Goal: Find specific page/section: Find specific page/section

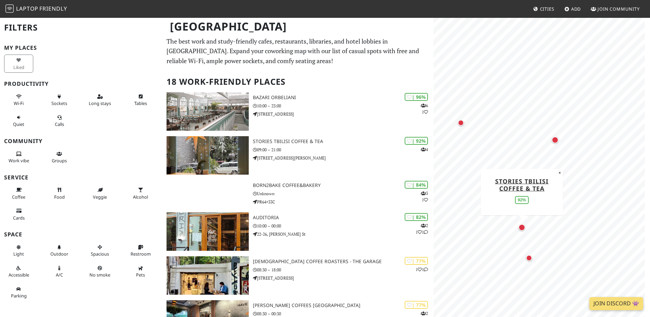
click at [524, 229] on div "Map marker" at bounding box center [521, 227] width 7 height 7
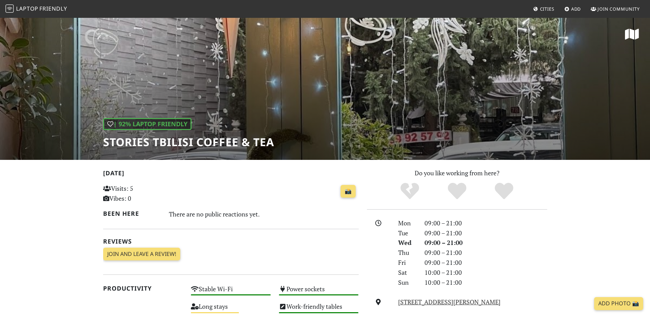
click at [235, 149] on div "| 92% Laptop Friendly Stories Tbilisi Coffee & Tea" at bounding box center [325, 88] width 650 height 143
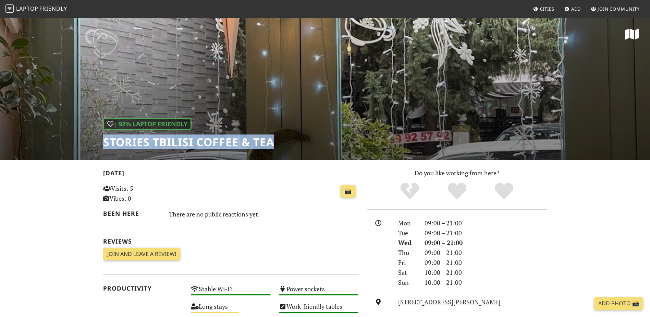
click at [235, 149] on div "| 92% Laptop Friendly Stories Tbilisi Coffee & Tea" at bounding box center [325, 88] width 650 height 143
copy div "Stories Tbilisi Coffee & Tea"
drag, startPoint x: 237, startPoint y: 137, endPoint x: 238, endPoint y: 127, distance: 10.8
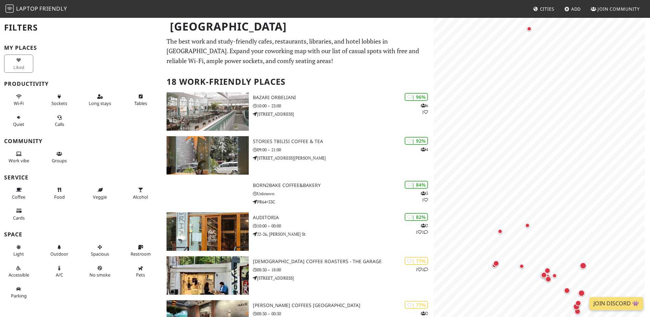
click at [311, 81] on h2 "18 Work-Friendly Places" at bounding box center [297, 81] width 262 height 21
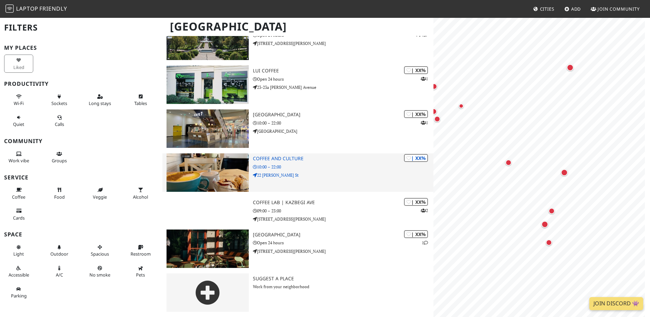
scroll to position [585, 0]
